Goal: Task Accomplishment & Management: Manage account settings

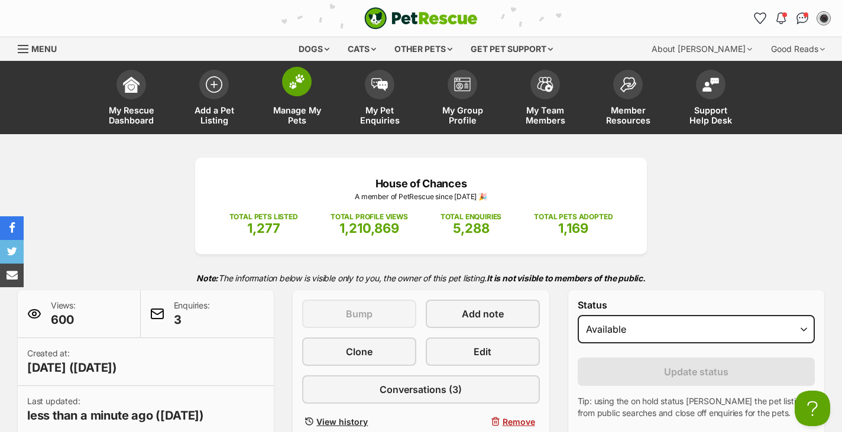
scroll to position [-1, 0]
click at [289, 110] on span "Manage My Pets" at bounding box center [296, 115] width 53 height 20
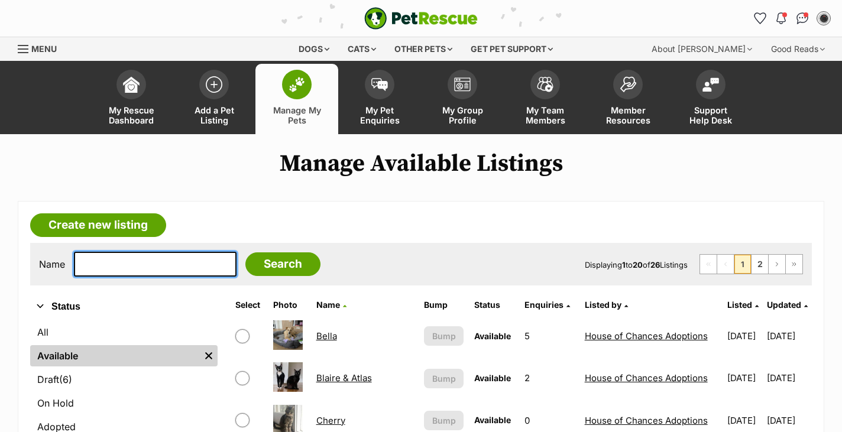
click at [180, 264] on input "text" at bounding box center [155, 264] width 163 height 25
type input "chilli"
click at [274, 264] on input "Search" at bounding box center [282, 264] width 75 height 24
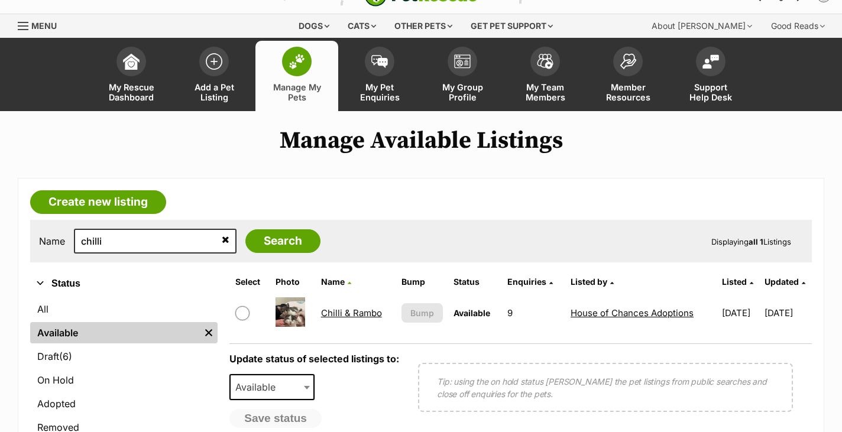
click at [349, 310] on link "Chilli & Rambo" at bounding box center [351, 312] width 61 height 11
